Goal: Go to known website: Access a specific website the user already knows

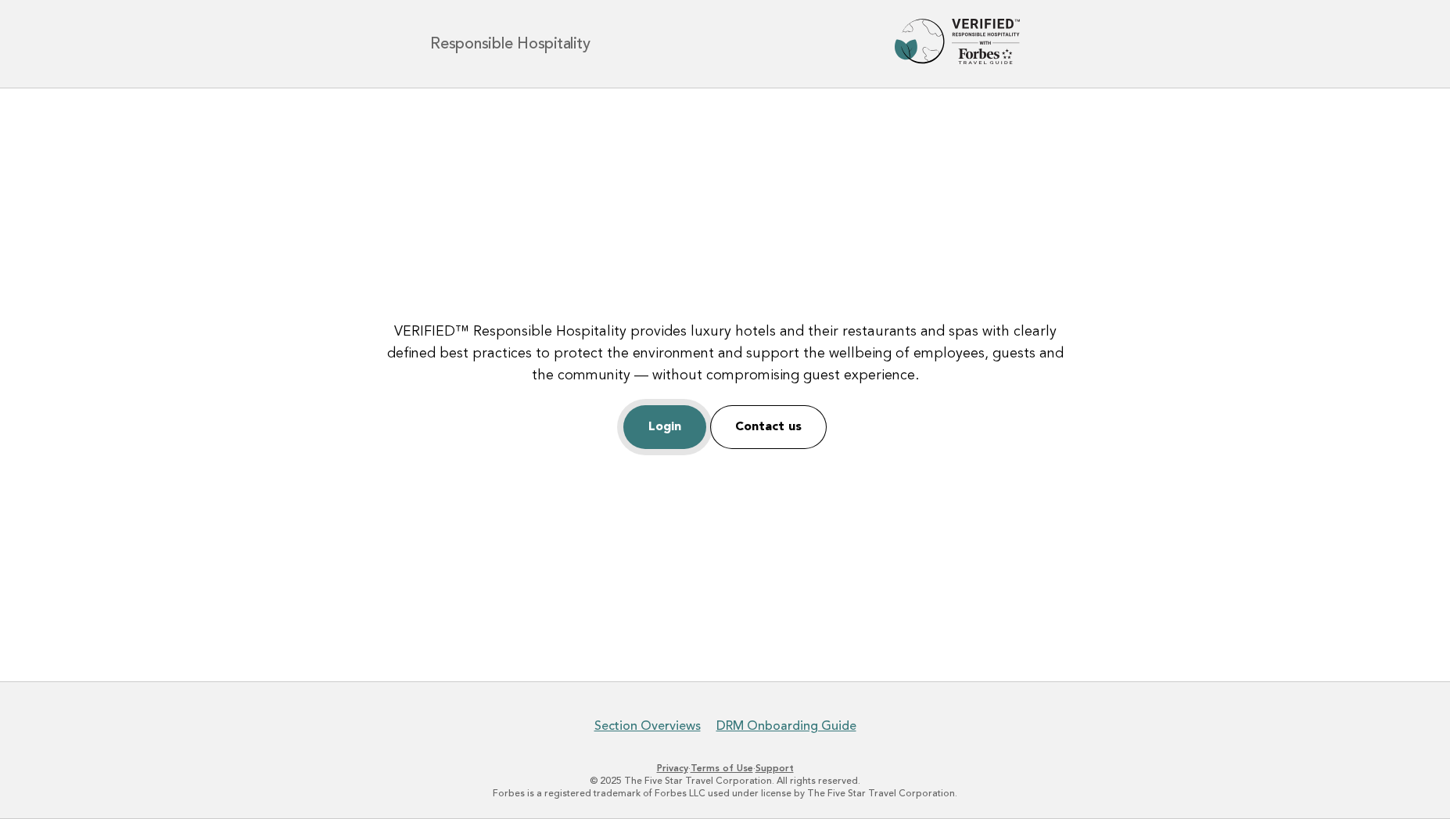
click at [653, 419] on link "Login" at bounding box center [665, 427] width 83 height 44
click at [670, 419] on link "Login" at bounding box center [665, 427] width 83 height 44
